Goal: Task Accomplishment & Management: Use online tool/utility

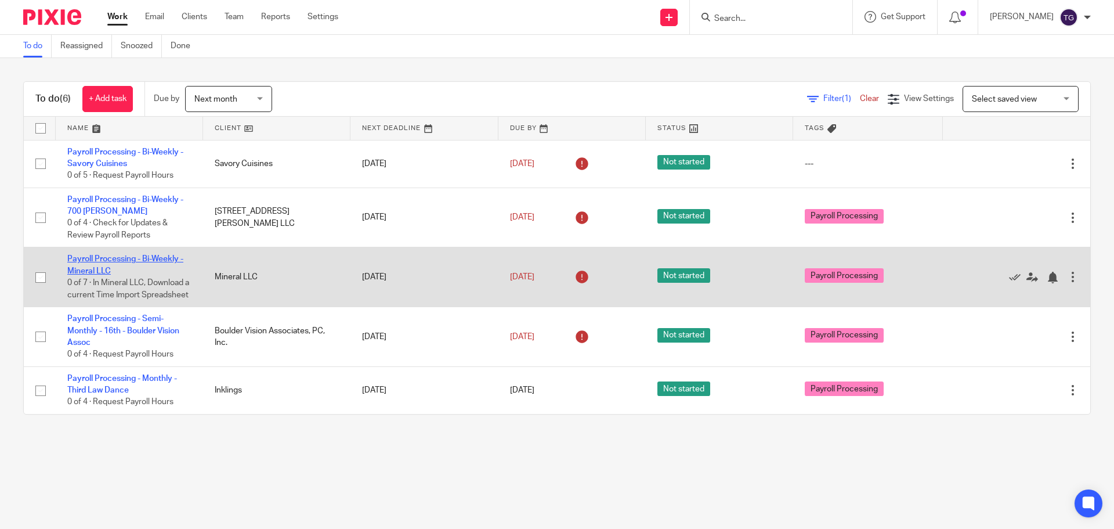
click at [153, 259] on link "Payroll Processing - Bi-Weekly - Mineral LLC" at bounding box center [125, 265] width 116 height 20
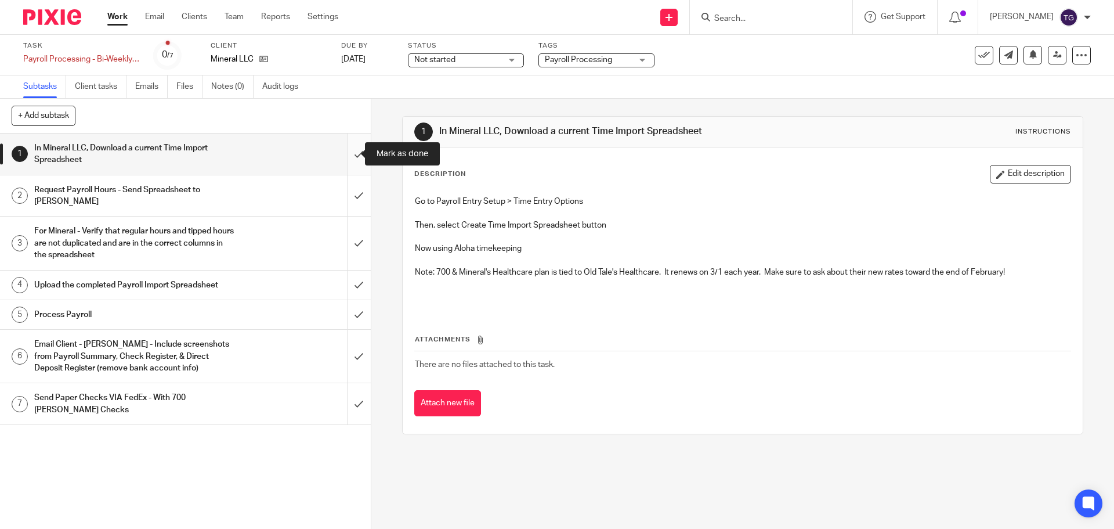
click at [349, 153] on input "submit" at bounding box center [185, 153] width 371 height 41
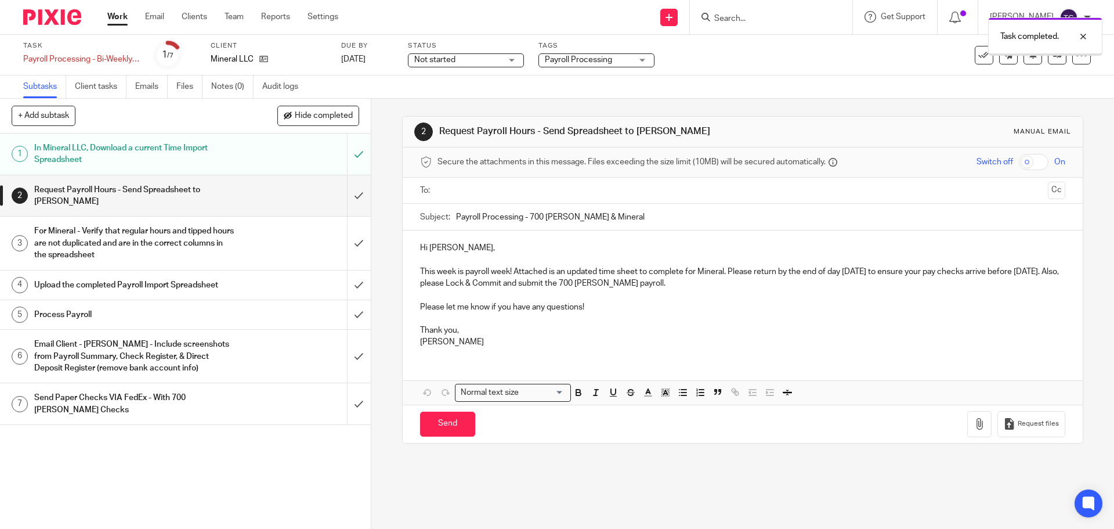
click at [462, 184] on input "text" at bounding box center [742, 190] width 601 height 13
click at [1048, 186] on button "Cc" at bounding box center [1056, 191] width 17 height 17
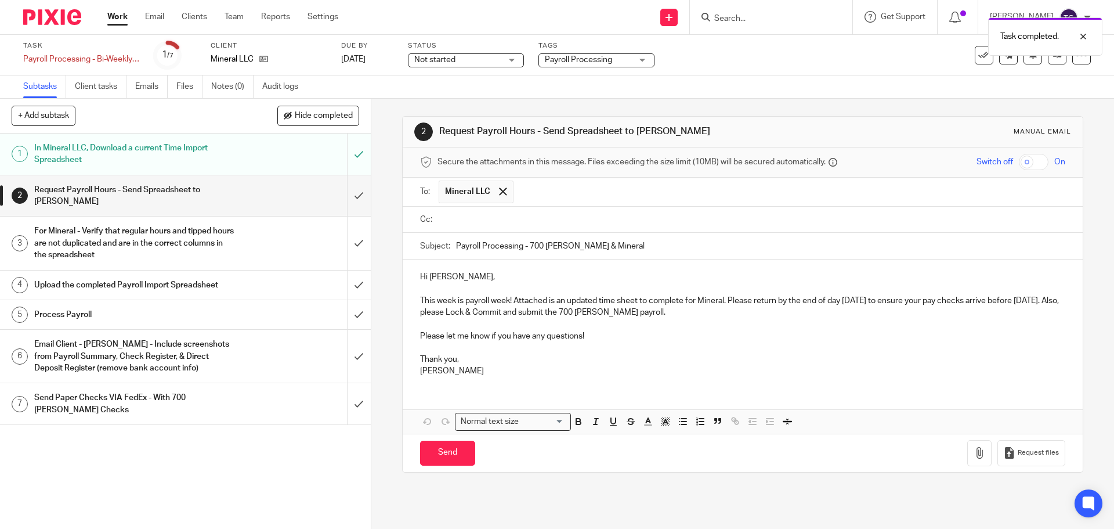
click at [555, 225] on input "text" at bounding box center [751, 219] width 618 height 13
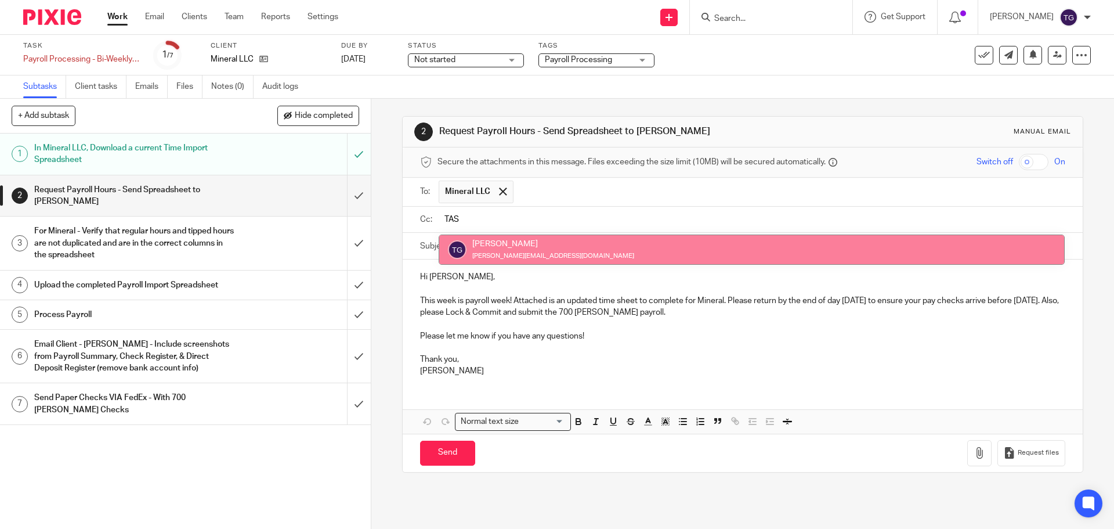
type input "TAS"
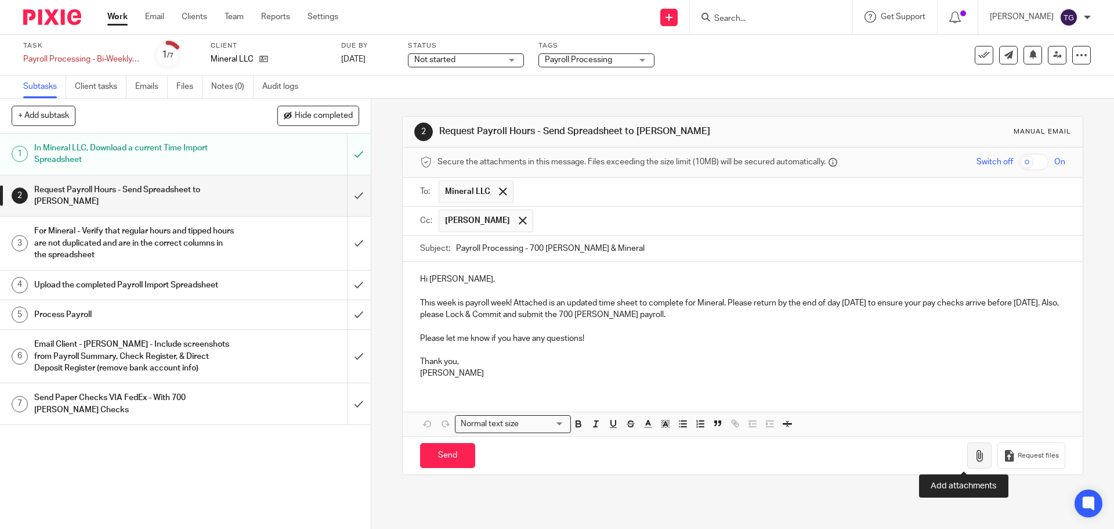
click at [967, 447] on button "button" at bounding box center [979, 455] width 24 height 26
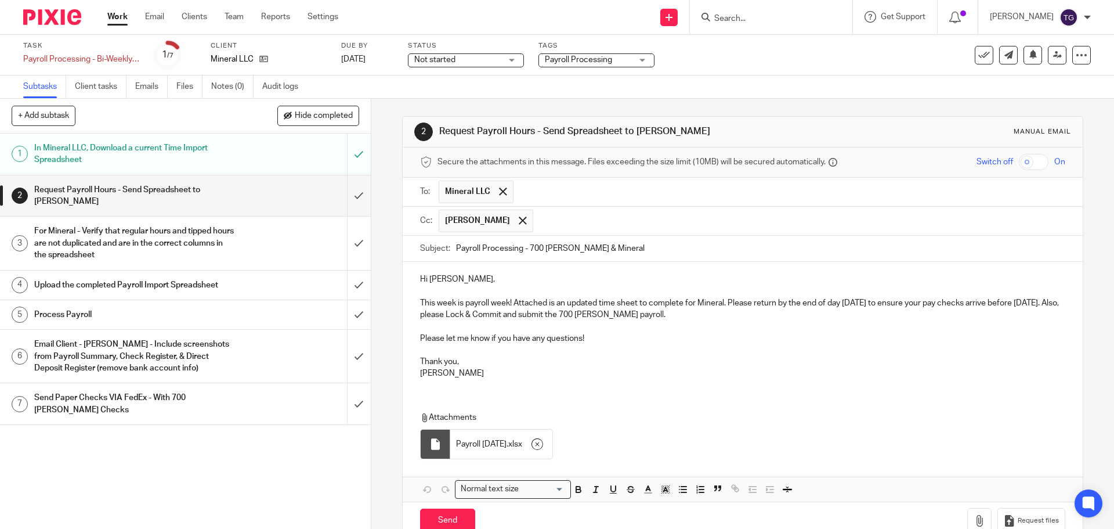
click at [739, 352] on p "Thank you," at bounding box center [742, 356] width 645 height 24
click at [543, 444] on icon "button" at bounding box center [537, 444] width 12 height 12
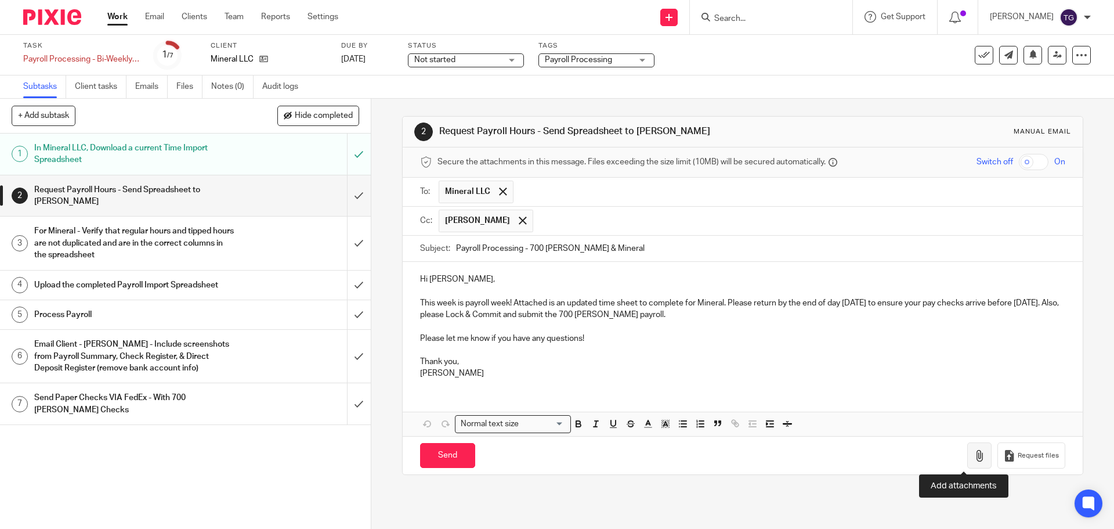
click at [974, 458] on icon "button" at bounding box center [980, 456] width 12 height 12
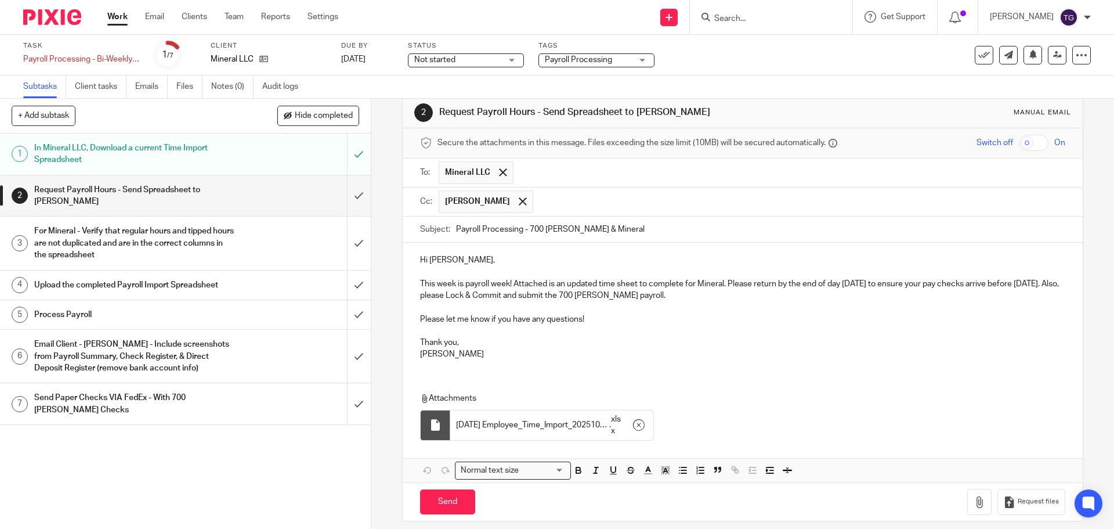
scroll to position [29, 0]
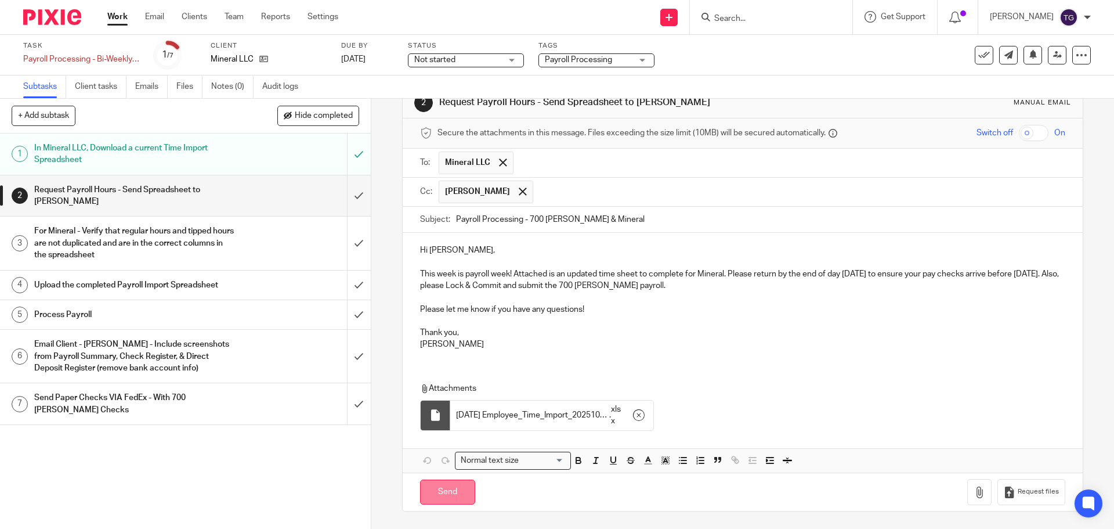
click at [460, 485] on input "Send" at bounding box center [447, 491] width 55 height 25
type input "Sent"
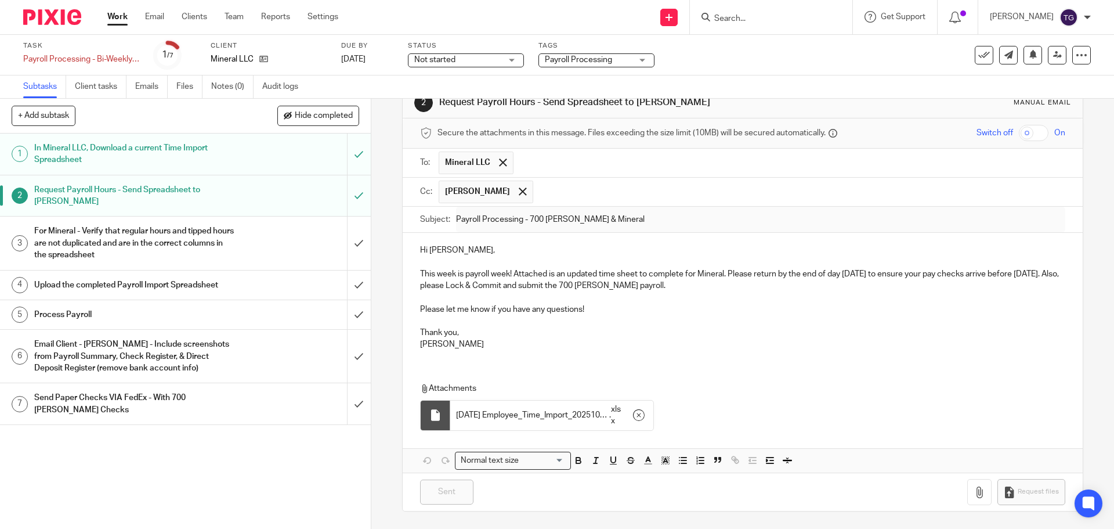
click at [66, 17] on img at bounding box center [52, 17] width 58 height 16
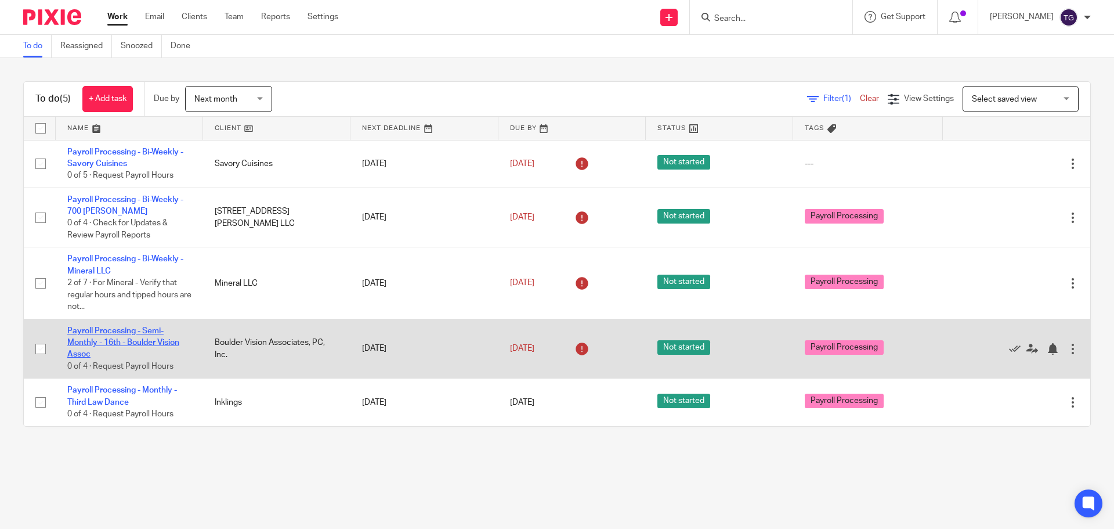
drag, startPoint x: 167, startPoint y: 330, endPoint x: 157, endPoint y: 331, distance: 10.0
click at [157, 331] on td "Payroll Processing - Semi-Monthly - 16th - Boulder Vision Assoc 0 of 4 · Reques…" at bounding box center [129, 349] width 147 height 60
click at [154, 332] on link "Payroll Processing - Semi-Monthly - 16th - Boulder Vision Assoc" at bounding box center [123, 343] width 112 height 32
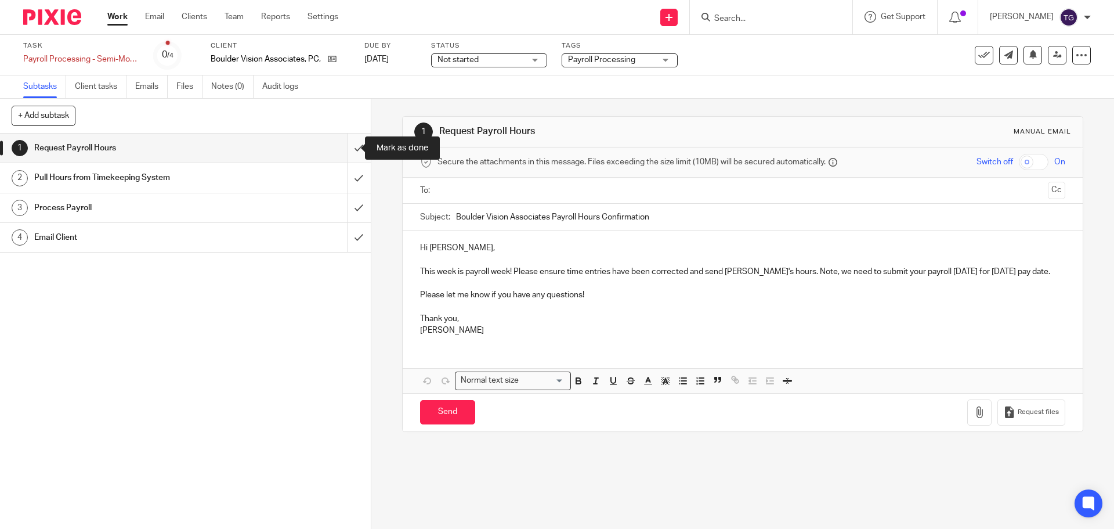
click at [349, 154] on input "submit" at bounding box center [185, 147] width 371 height 29
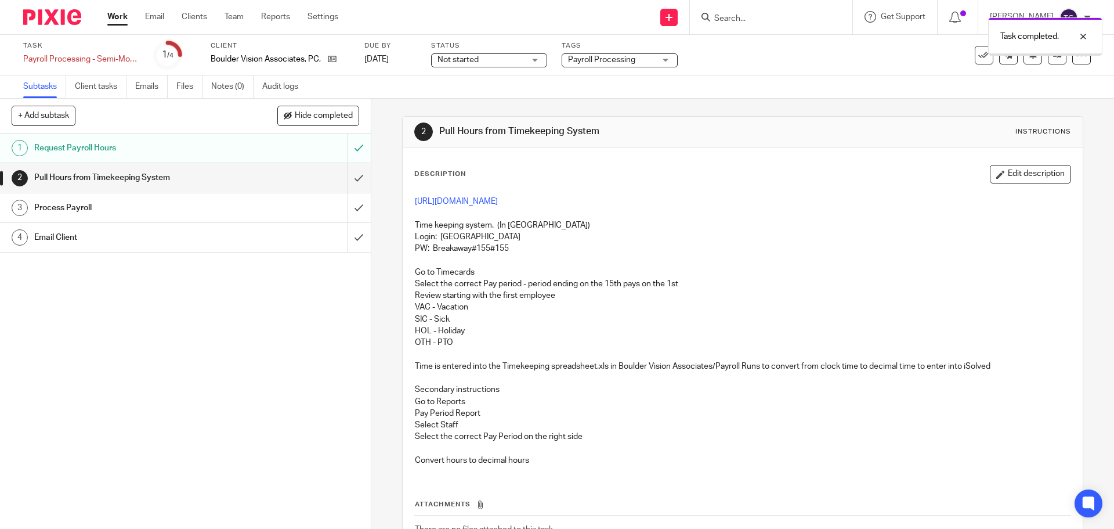
click at [136, 176] on h1 "Pull Hours from Timekeeping System" at bounding box center [134, 177] width 201 height 17
click at [493, 204] on link "[URL][DOMAIN_NAME]" at bounding box center [456, 201] width 83 height 8
